Goal: Check status: Check status

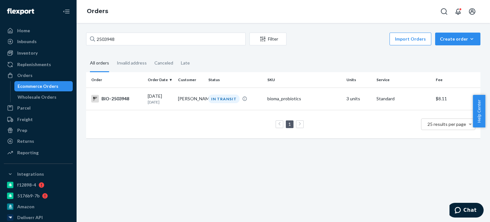
click at [124, 33] on input "2503948" at bounding box center [166, 39] width 160 height 13
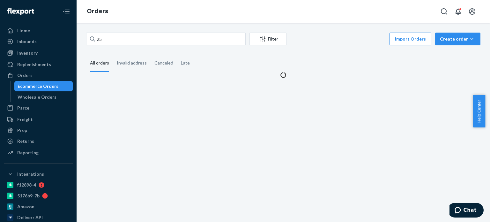
type input "2"
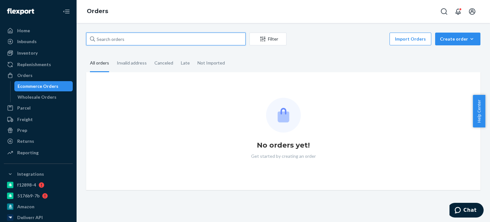
click at [164, 34] on input "text" at bounding box center [166, 39] width 160 height 13
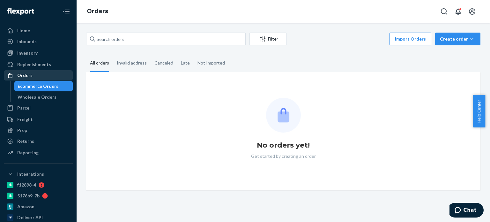
click at [39, 72] on div "Orders" at bounding box center [38, 75] width 68 height 9
click at [38, 74] on div "Orders" at bounding box center [38, 75] width 68 height 9
click at [137, 31] on div "Filter Import Orders Create order Ecommerce order Removal order All orders Inva…" at bounding box center [284, 122] width 414 height 199
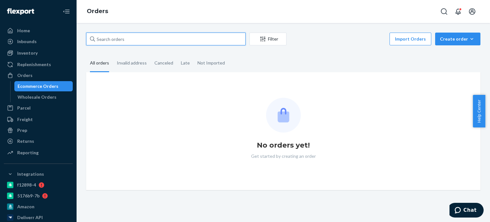
paste input "7081297"
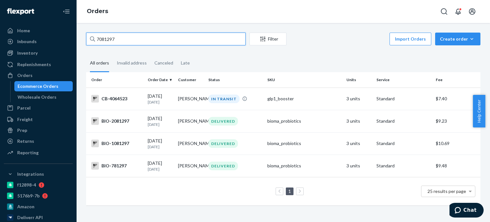
drag, startPoint x: 119, startPoint y: 41, endPoint x: 101, endPoint y: 39, distance: 18.0
click at [93, 40] on div "7081297" at bounding box center [166, 39] width 160 height 13
paste input "2455155"
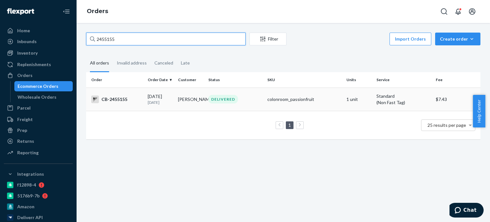
type input "2455155"
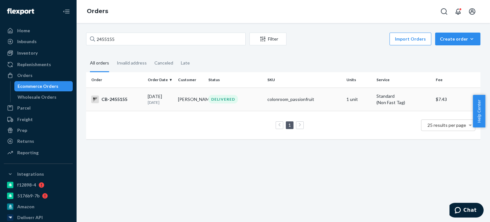
click at [241, 100] on div "DELIVERED" at bounding box center [235, 99] width 56 height 9
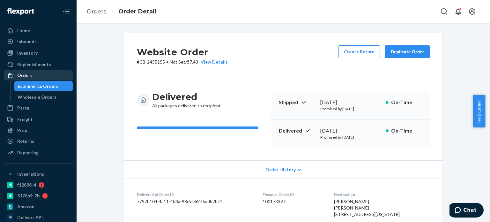
click at [36, 72] on div "Orders" at bounding box center [38, 75] width 68 height 9
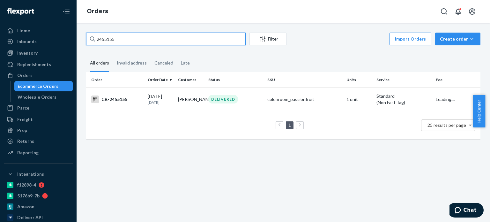
drag, startPoint x: 124, startPoint y: 44, endPoint x: 93, endPoint y: 42, distance: 30.4
click at [92, 42] on div "2455155" at bounding box center [166, 39] width 160 height 13
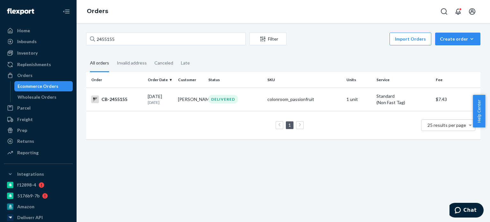
drag, startPoint x: 94, startPoint y: 42, endPoint x: 184, endPoint y: 18, distance: 92.9
click at [189, 12] on div "Orders" at bounding box center [284, 11] width 414 height 23
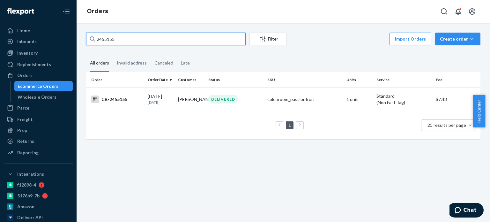
drag, startPoint x: 127, startPoint y: 34, endPoint x: 96, endPoint y: 42, distance: 32.0
click at [96, 42] on input "2455155" at bounding box center [166, 39] width 160 height 13
paste input "78"
type input "2455178"
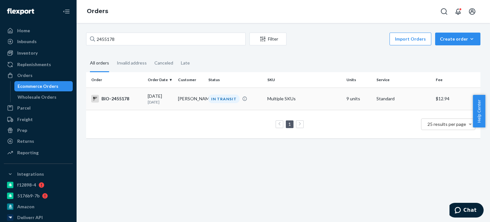
click at [220, 97] on div "IN TRANSIT" at bounding box center [223, 98] width 31 height 9
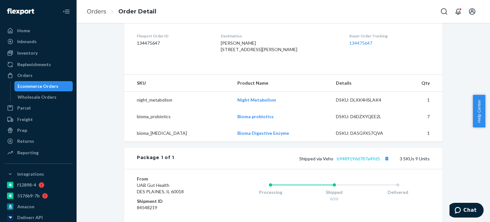
scroll to position [160, 0]
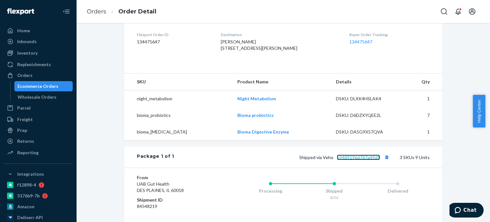
click at [346, 160] on link "b9489196d787a49d5" at bounding box center [358, 156] width 43 height 5
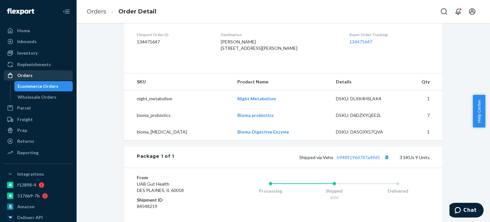
click at [38, 78] on div "Orders" at bounding box center [38, 75] width 68 height 9
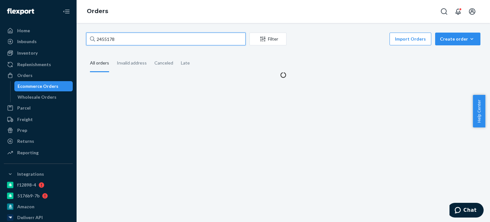
drag, startPoint x: 130, startPoint y: 38, endPoint x: 109, endPoint y: 39, distance: 20.8
click at [82, 39] on div "2455178 Filter Import Orders Create order Ecommerce order Removal order All ord…" at bounding box center [283, 56] width 404 height 46
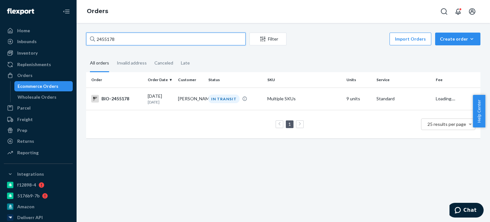
paste input "73131"
type input "2473131"
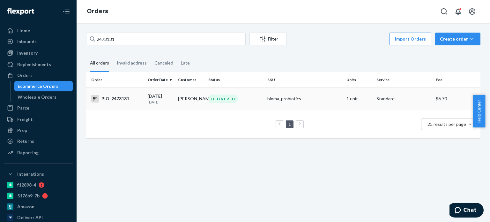
click at [220, 102] on div "DELIVERED" at bounding box center [223, 98] width 30 height 9
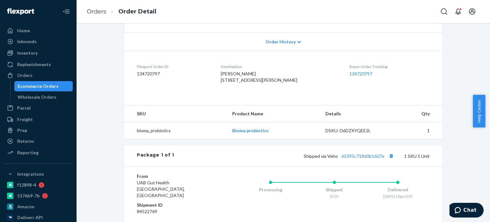
scroll to position [160, 0]
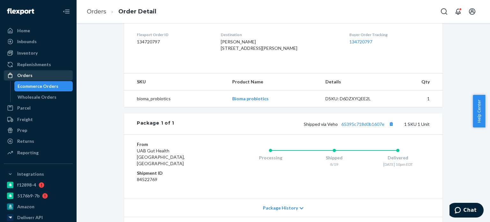
click at [49, 76] on div "Orders" at bounding box center [38, 75] width 68 height 9
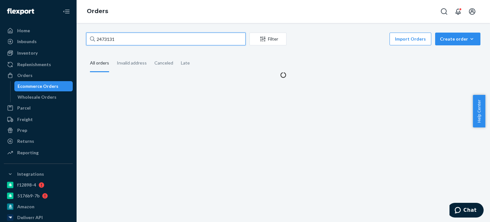
drag, startPoint x: 99, startPoint y: 38, endPoint x: 103, endPoint y: 38, distance: 3.5
click at [94, 37] on div "2473131" at bounding box center [166, 39] width 160 height 13
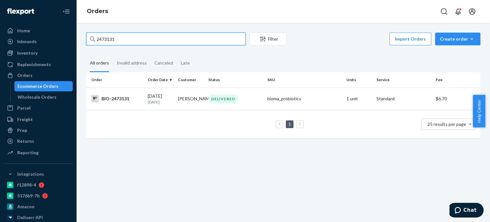
paste input "2472966"
type input "2472966"
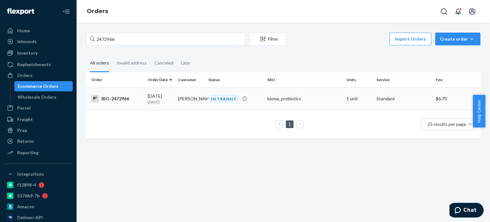
click at [250, 96] on div "IN TRANSIT" at bounding box center [235, 98] width 56 height 9
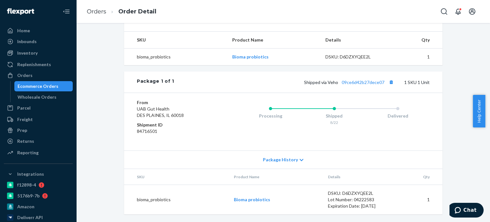
scroll to position [213, 0]
click at [351, 82] on link "09ce6d42b27dece07" at bounding box center [363, 81] width 43 height 5
click at [52, 78] on div "Orders" at bounding box center [38, 75] width 68 height 9
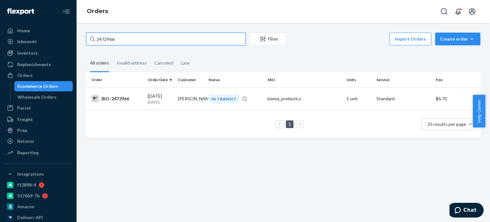
drag, startPoint x: 131, startPoint y: 41, endPoint x: 92, endPoint y: 39, distance: 39.6
click at [92, 39] on div "2472966" at bounding box center [166, 39] width 160 height 13
paste input "2505444"
drag, startPoint x: 119, startPoint y: 41, endPoint x: 94, endPoint y: 42, distance: 24.9
click at [91, 42] on div "2505444" at bounding box center [166, 39] width 160 height 13
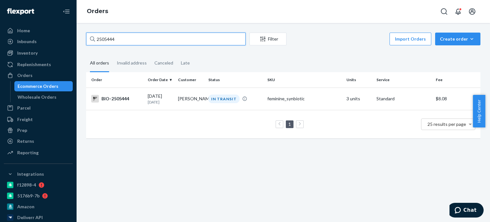
paste input "495911"
type input "2495911"
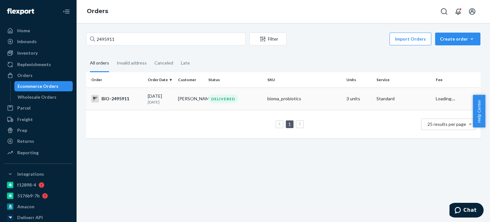
click at [206, 93] on td "DELIVERED" at bounding box center [235, 98] width 59 height 22
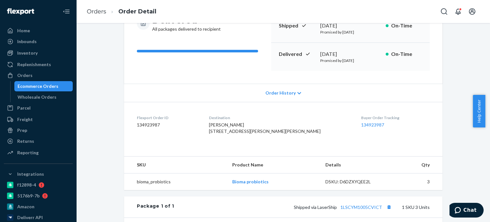
scroll to position [96, 0]
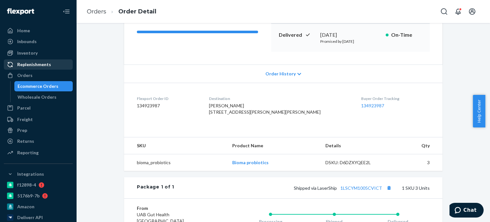
click at [42, 71] on div "Orders" at bounding box center [38, 75] width 68 height 9
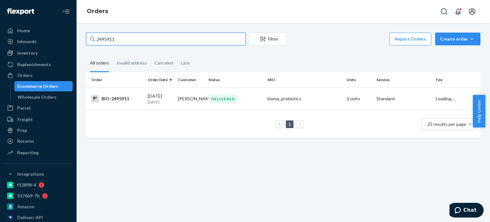
click at [96, 40] on input "2495911" at bounding box center [166, 39] width 160 height 13
paste input "32749"
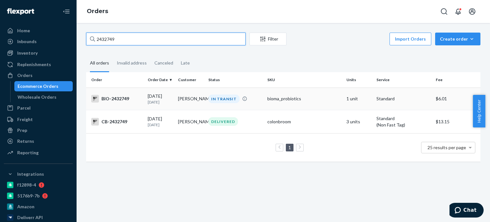
type input "2432749"
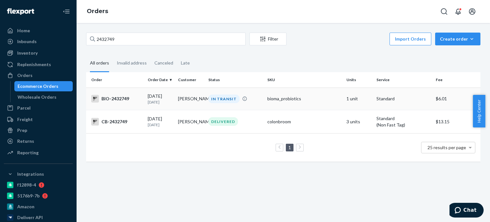
click at [195, 94] on td "[PERSON_NAME]" at bounding box center [191, 98] width 30 height 22
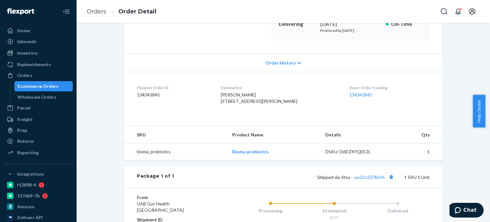
scroll to position [160, 0]
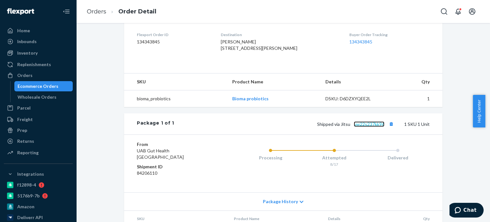
click at [357, 127] on link "uw22s237kk96" at bounding box center [369, 123] width 31 height 5
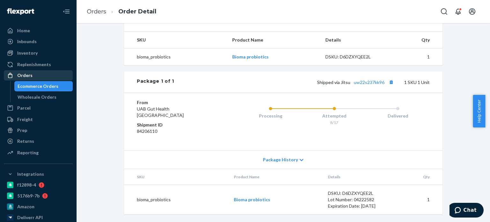
click at [59, 79] on div "Orders" at bounding box center [38, 75] width 68 height 9
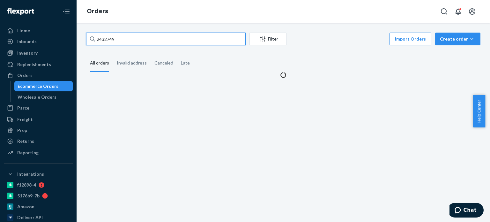
drag, startPoint x: 116, startPoint y: 38, endPoint x: 93, endPoint y: 39, distance: 23.0
click at [85, 38] on div "2432749 Filter Import Orders Create order Ecommerce order Removal order All ord…" at bounding box center [283, 56] width 404 height 46
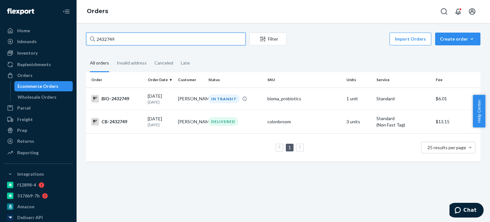
paste input "49125"
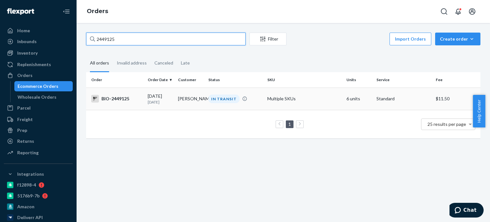
type input "2449125"
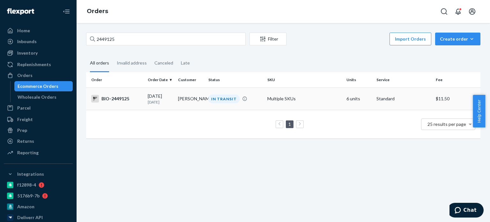
click at [202, 98] on td "[PERSON_NAME]" at bounding box center [191, 98] width 30 height 22
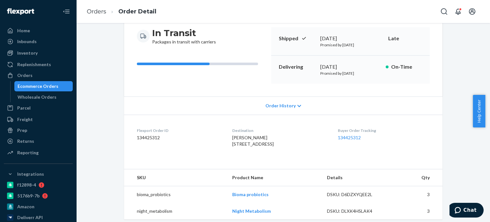
scroll to position [128, 0]
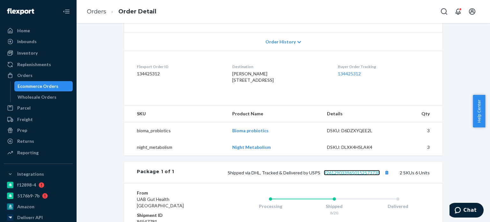
click at [340, 175] on link "9261290339650152573738" at bounding box center [352, 172] width 56 height 5
drag, startPoint x: 35, startPoint y: 72, endPoint x: 74, endPoint y: 54, distance: 43.3
click at [35, 71] on div "Orders" at bounding box center [38, 75] width 68 height 9
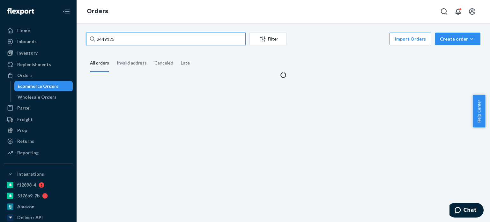
drag, startPoint x: 121, startPoint y: 35, endPoint x: 91, endPoint y: 37, distance: 30.1
click at [91, 37] on div "2449125" at bounding box center [166, 39] width 160 height 13
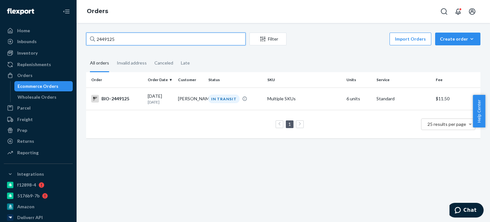
paste input "32749"
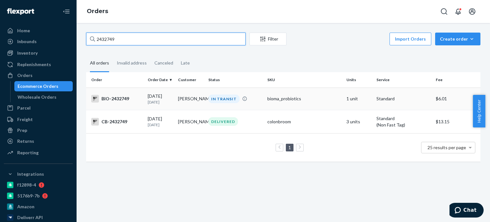
type input "2432749"
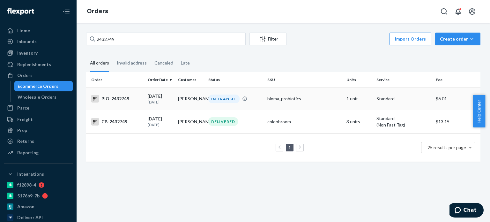
click at [210, 95] on div "IN TRANSIT" at bounding box center [223, 98] width 31 height 9
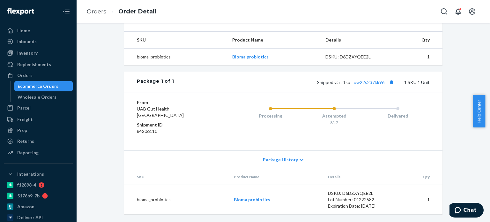
scroll to position [213, 0]
click at [361, 80] on link "uw22s237kk96" at bounding box center [369, 81] width 31 height 5
click at [51, 80] on link "Orders" at bounding box center [38, 75] width 69 height 10
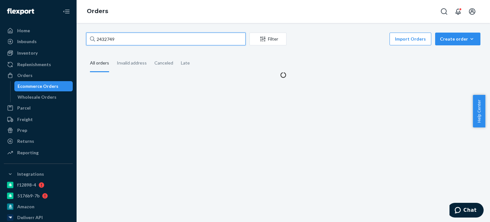
drag, startPoint x: 129, startPoint y: 38, endPoint x: 101, endPoint y: 40, distance: 28.5
click at [94, 40] on div "2432749" at bounding box center [166, 39] width 160 height 13
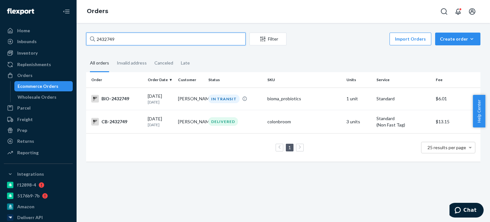
paste input "5058"
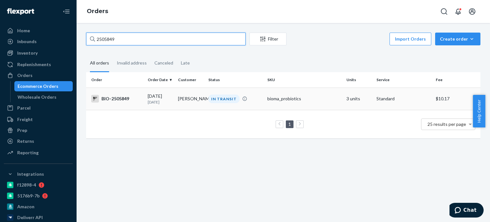
type input "2505849"
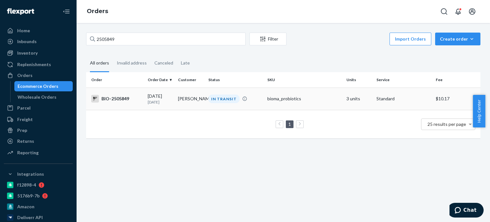
click at [218, 94] on div "IN TRANSIT" at bounding box center [223, 98] width 31 height 9
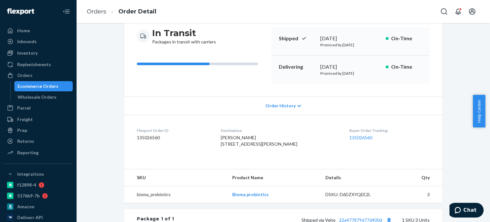
scroll to position [128, 0]
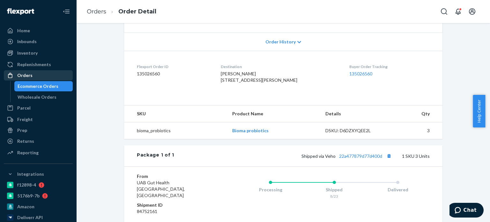
click at [36, 75] on div "Orders" at bounding box center [38, 75] width 68 height 9
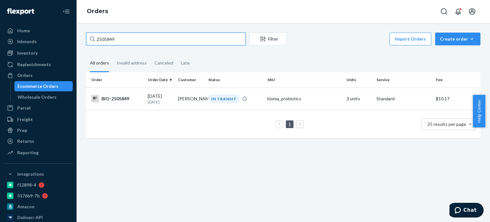
drag, startPoint x: 119, startPoint y: 34, endPoint x: 105, endPoint y: 36, distance: 14.2
click at [92, 40] on div "2505849" at bounding box center [166, 39] width 160 height 13
paste input "488651"
type input "2488651"
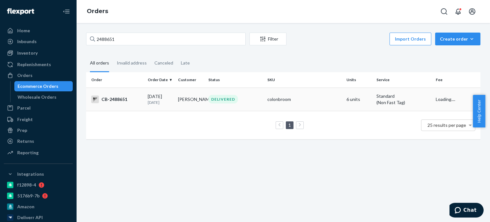
click at [202, 97] on td "[PERSON_NAME]" at bounding box center [191, 98] width 30 height 23
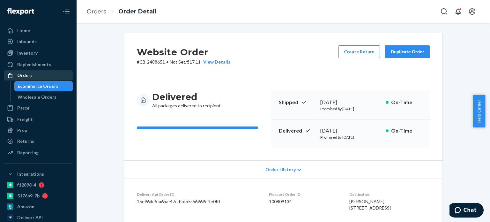
click at [24, 77] on div "Orders" at bounding box center [24, 75] width 15 height 6
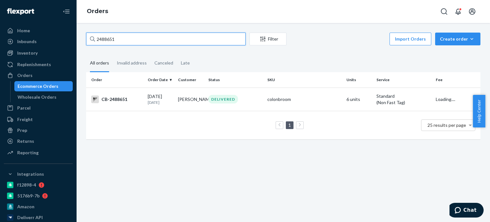
drag, startPoint x: 119, startPoint y: 41, endPoint x: 94, endPoint y: 39, distance: 24.3
click at [94, 39] on div "2488651" at bounding box center [166, 39] width 160 height 13
paste input "6"
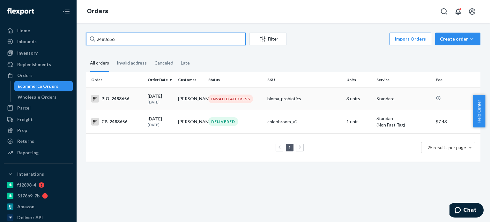
type input "2488656"
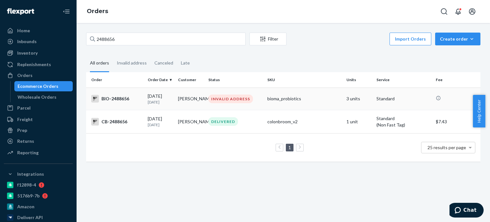
click at [197, 94] on td "[PERSON_NAME]" at bounding box center [191, 98] width 30 height 22
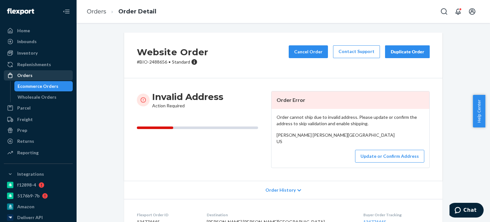
click at [31, 75] on div "Orders" at bounding box center [24, 75] width 15 height 6
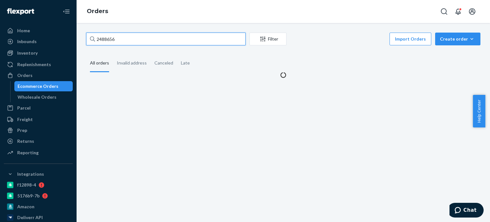
drag, startPoint x: 125, startPoint y: 35, endPoint x: 96, endPoint y: 39, distance: 29.6
click at [96, 39] on input "2488656" at bounding box center [166, 39] width 160 height 13
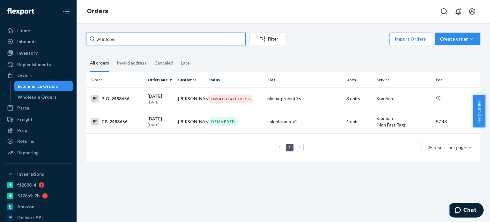
paste input "504884"
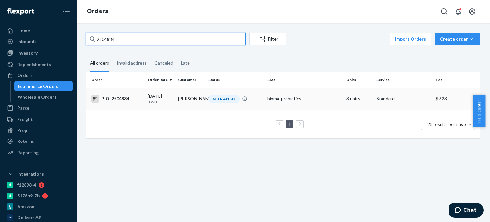
type input "2504884"
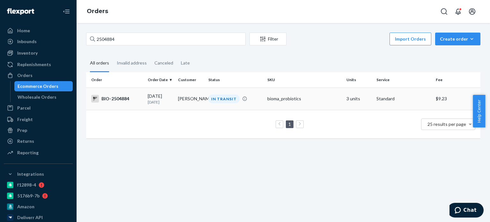
click at [191, 95] on td "[PERSON_NAME]" at bounding box center [191, 98] width 30 height 22
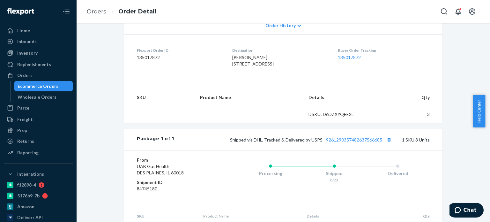
scroll to position [160, 0]
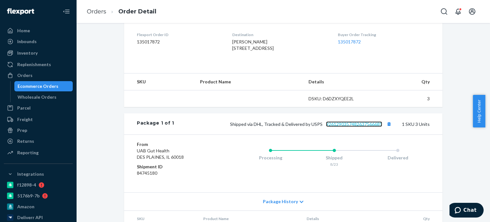
drag, startPoint x: 347, startPoint y: 136, endPoint x: 345, endPoint y: 139, distance: 3.5
click at [347, 127] on link "9261290357482637566685" at bounding box center [354, 123] width 56 height 5
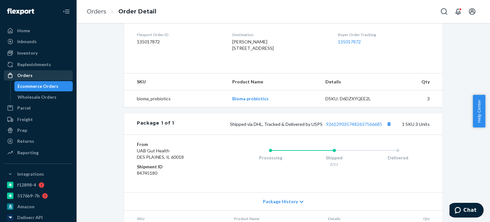
click at [43, 76] on div "Orders" at bounding box center [38, 75] width 68 height 9
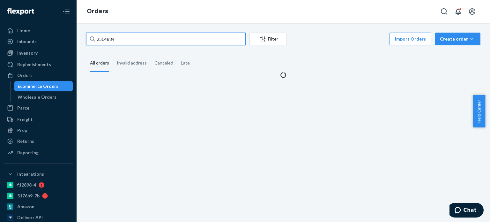
drag, startPoint x: 125, startPoint y: 34, endPoint x: 92, endPoint y: 38, distance: 33.2
click at [92, 38] on div "2504884" at bounding box center [166, 39] width 160 height 13
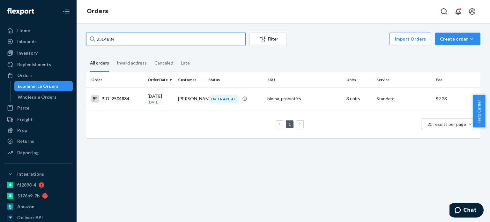
paste input "492573"
type input "2492573"
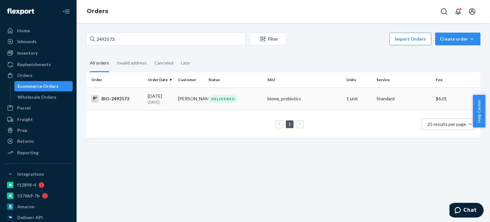
click at [192, 97] on td "[PERSON_NAME]" at bounding box center [191, 98] width 30 height 22
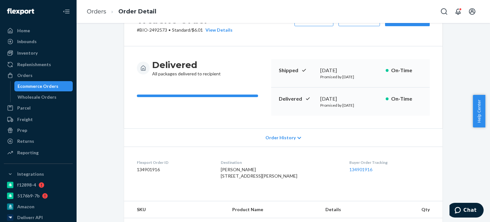
scroll to position [32, 0]
drag, startPoint x: 38, startPoint y: 77, endPoint x: 57, endPoint y: 66, distance: 22.1
click at [37, 77] on div "Orders" at bounding box center [38, 75] width 68 height 9
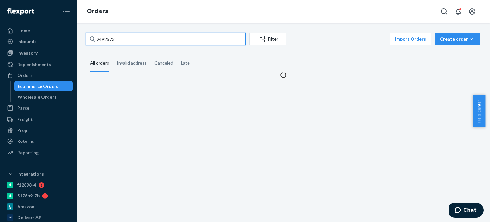
drag, startPoint x: 122, startPoint y: 38, endPoint x: 109, endPoint y: 39, distance: 13.5
click at [91, 39] on div "2492573" at bounding box center [166, 39] width 160 height 13
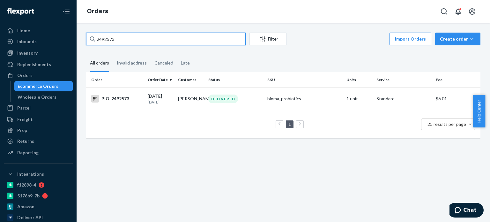
paste input "62314"
type input "2462314"
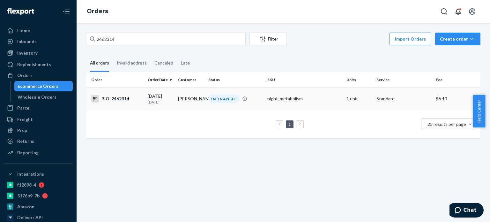
drag, startPoint x: 208, startPoint y: 98, endPoint x: 212, endPoint y: 98, distance: 3.3
click at [212, 98] on div "IN TRANSIT" at bounding box center [223, 98] width 31 height 9
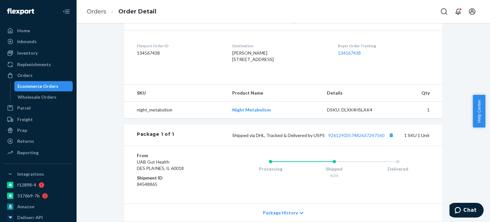
scroll to position [160, 0]
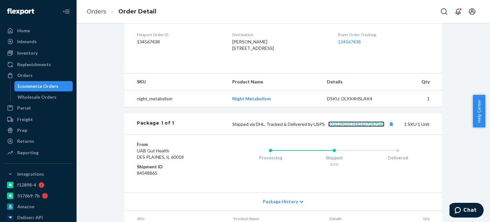
click at [338, 127] on link "9261290357482637247560" at bounding box center [356, 123] width 56 height 5
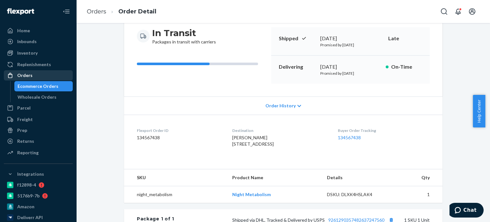
click at [43, 79] on div "Orders" at bounding box center [38, 75] width 68 height 9
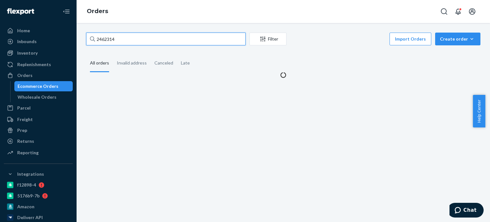
drag, startPoint x: 116, startPoint y: 39, endPoint x: 93, endPoint y: 40, distance: 23.0
click at [93, 40] on div "2462314" at bounding box center [166, 39] width 160 height 13
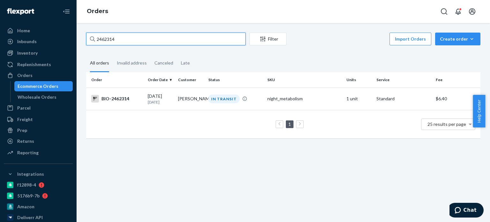
paste input "198784"
type input "1987844"
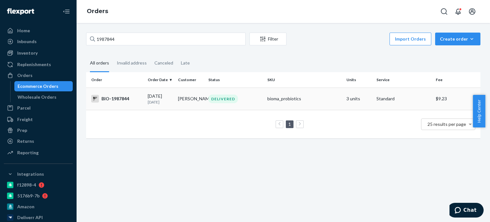
click at [251, 100] on div "DELIVERED" at bounding box center [235, 98] width 56 height 9
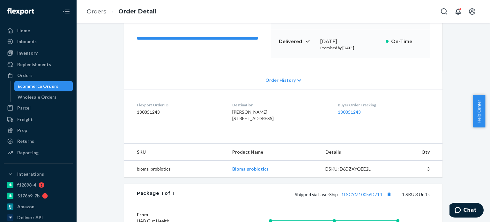
scroll to position [128, 0]
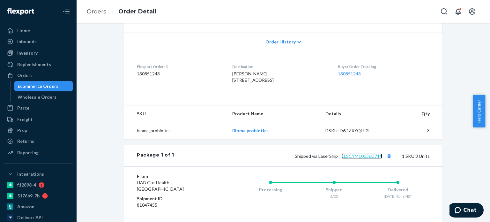
click at [370, 159] on link "1LSCYM10056D714" at bounding box center [361, 155] width 41 height 5
click at [60, 74] on div "Orders" at bounding box center [38, 75] width 68 height 9
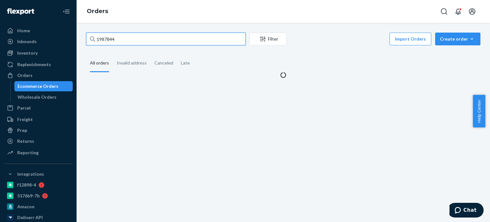
drag, startPoint x: 123, startPoint y: 37, endPoint x: 98, endPoint y: 37, distance: 24.9
click at [98, 37] on input "1987844" at bounding box center [166, 39] width 160 height 13
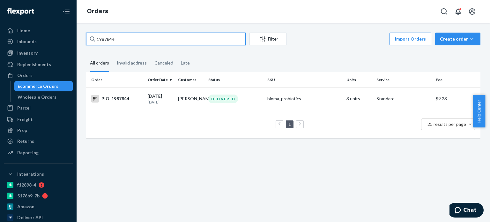
paste input "2505859"
type input "2505859"
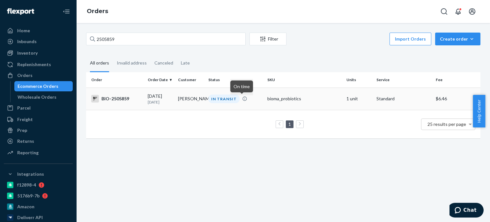
click at [242, 101] on icon at bounding box center [244, 98] width 5 height 5
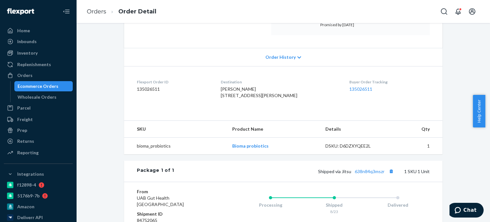
scroll to position [128, 0]
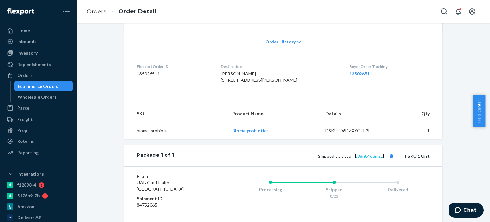
click at [363, 159] on link "638n84q3mszr" at bounding box center [370, 155] width 30 height 5
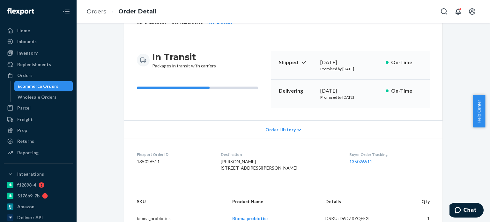
scroll to position [32, 0]
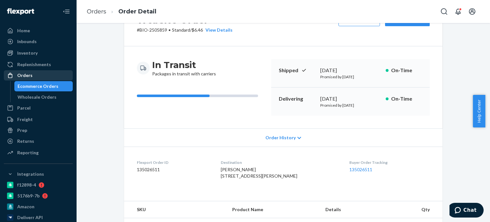
click at [29, 74] on div "Orders" at bounding box center [24, 75] width 15 height 6
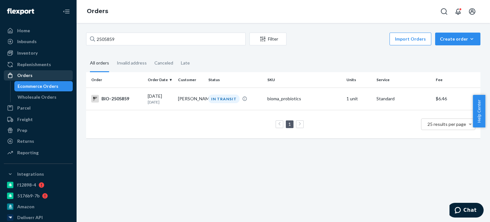
drag, startPoint x: 28, startPoint y: 70, endPoint x: 29, endPoint y: 74, distance: 4.8
click at [28, 70] on ul "Home Inbounds Shipping Plans Problems Inventory Products Branded Packaging Repl…" at bounding box center [38, 92] width 69 height 133
click at [28, 76] on div "Orders" at bounding box center [24, 75] width 15 height 6
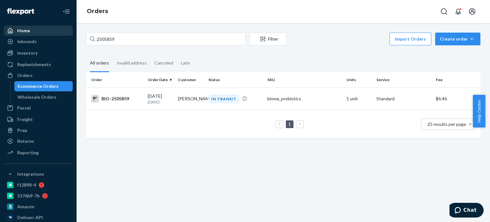
click at [31, 27] on div "Home" at bounding box center [38, 30] width 68 height 9
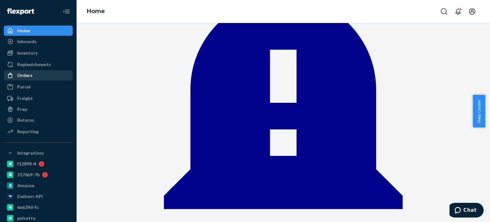
scroll to position [32, 0]
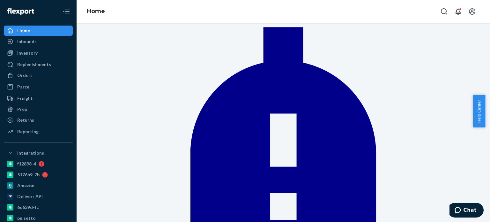
drag, startPoint x: 23, startPoint y: 26, endPoint x: 123, endPoint y: 0, distance: 102.8
click at [23, 26] on div "Home" at bounding box center [38, 30] width 68 height 9
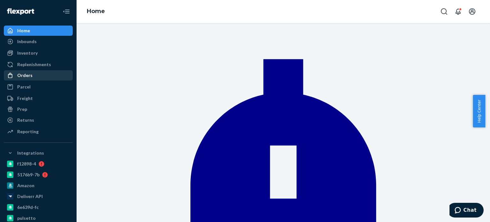
click at [41, 78] on div "Orders" at bounding box center [38, 75] width 68 height 9
